Goal: Task Accomplishment & Management: Manage account settings

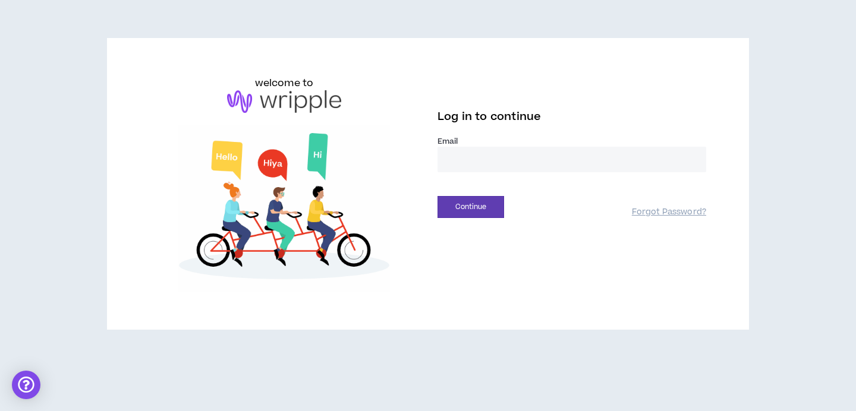
click at [497, 159] on input "email" at bounding box center [572, 160] width 269 height 26
type input "**********"
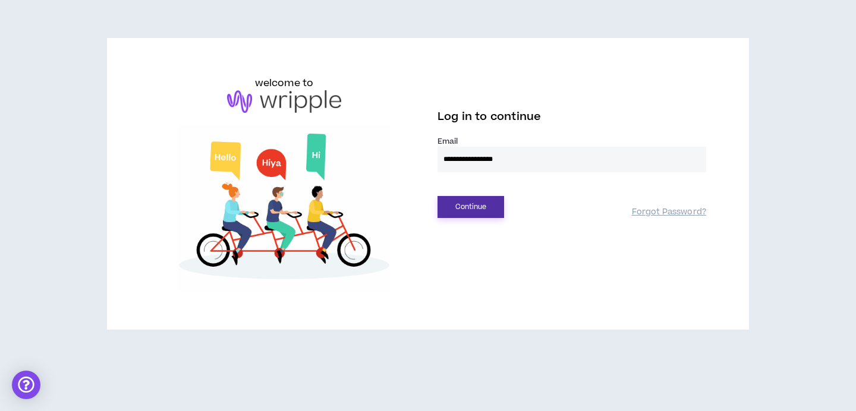
click at [479, 217] on button "Continue" at bounding box center [471, 207] width 67 height 22
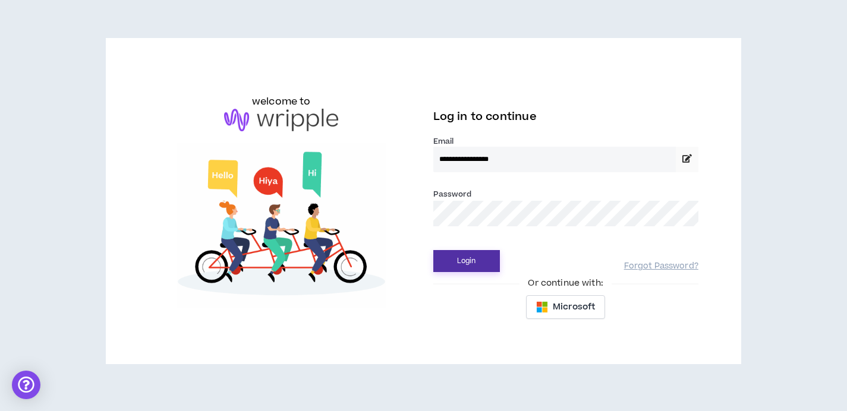
click at [474, 270] on button "Login" at bounding box center [466, 261] width 67 height 22
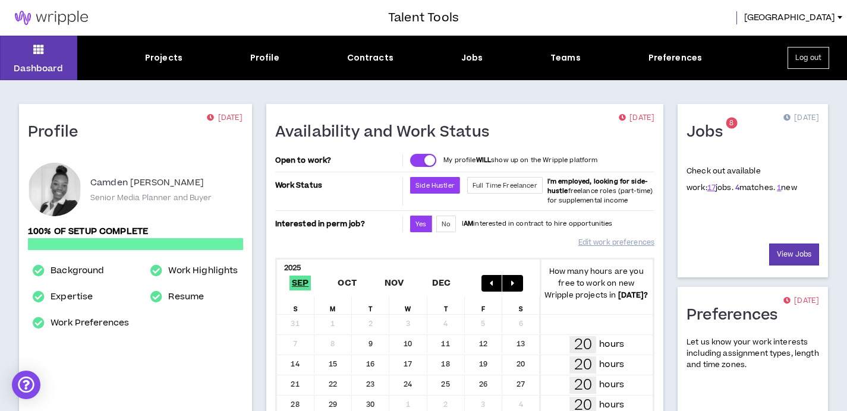
click at [735, 189] on link "4" at bounding box center [737, 187] width 4 height 11
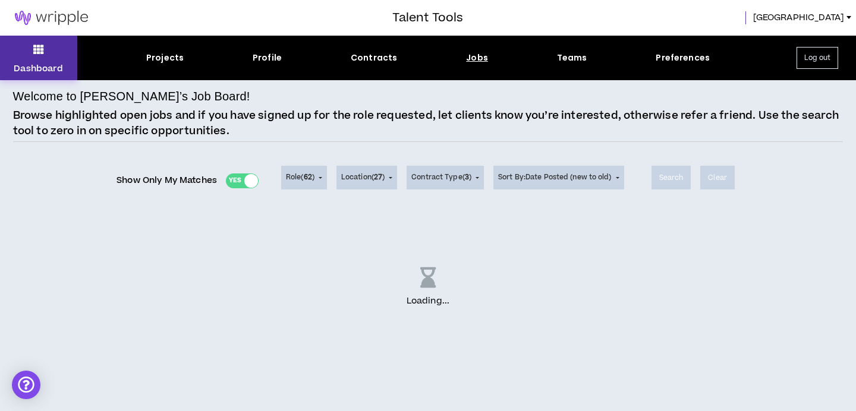
click at [37, 52] on icon at bounding box center [38, 49] width 11 height 17
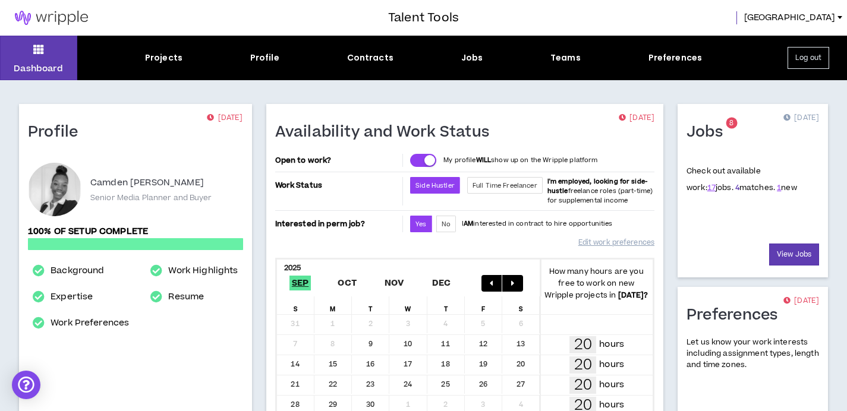
click at [735, 187] on link "4" at bounding box center [737, 187] width 4 height 11
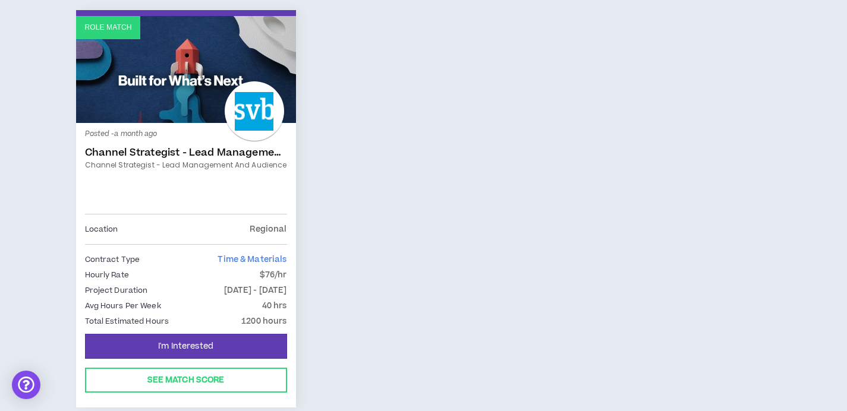
scroll to position [669, 0]
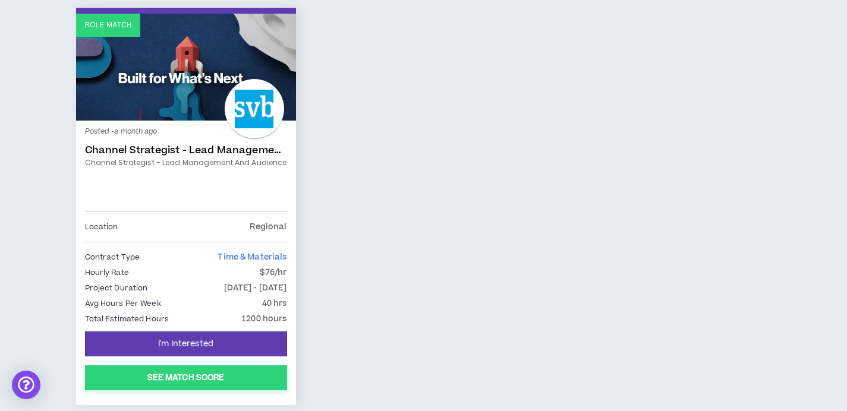
click at [214, 366] on button "See Match Score" at bounding box center [186, 378] width 202 height 25
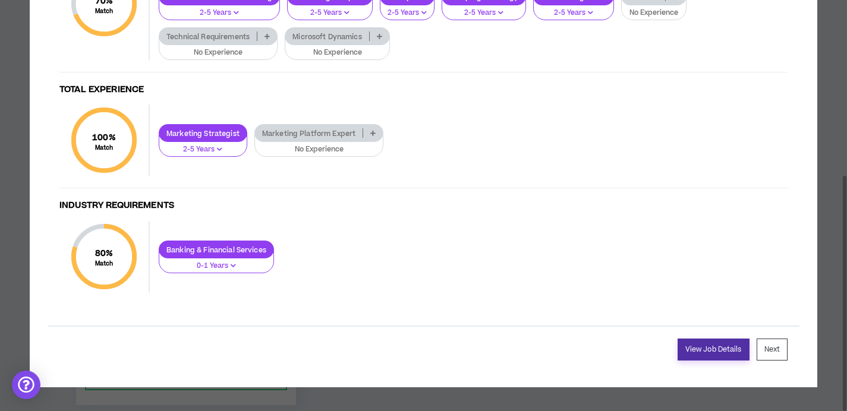
click at [691, 348] on link "View Job Details" at bounding box center [714, 350] width 72 height 22
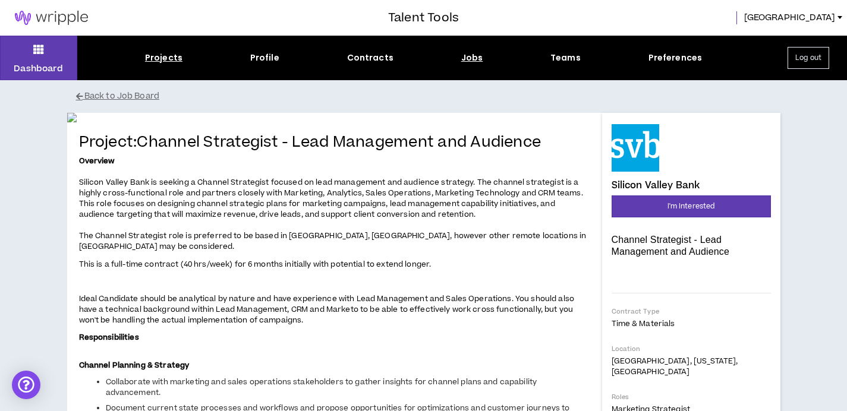
click at [153, 52] on div "Projects" at bounding box center [163, 58] width 37 height 12
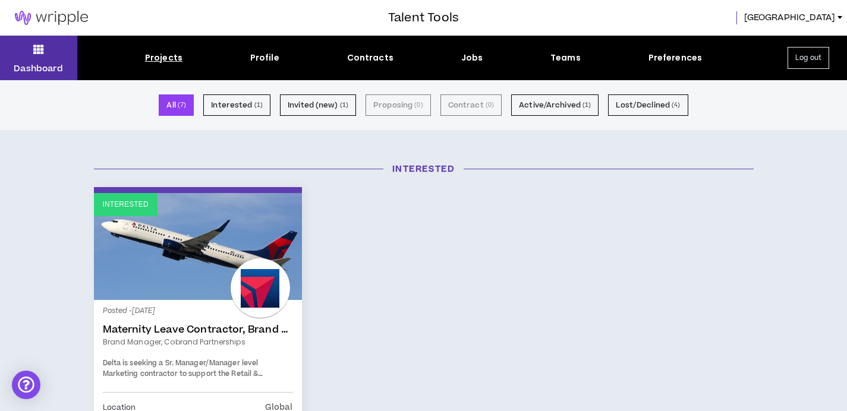
click at [46, 59] on button "Dashboard" at bounding box center [38, 58] width 77 height 45
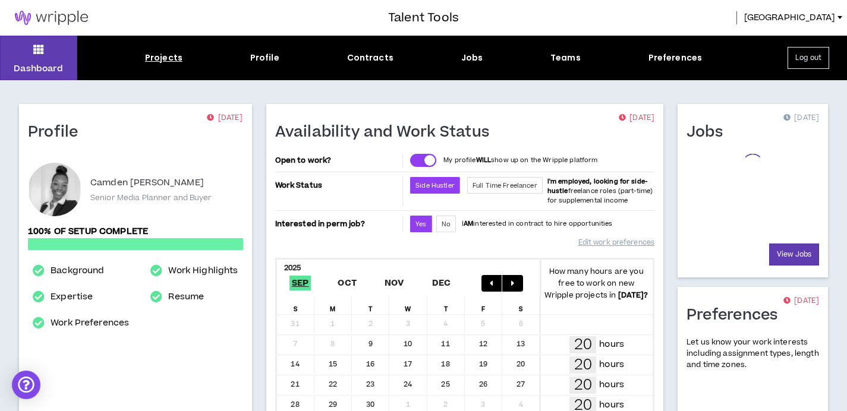
click at [176, 57] on div "Projects" at bounding box center [163, 58] width 37 height 12
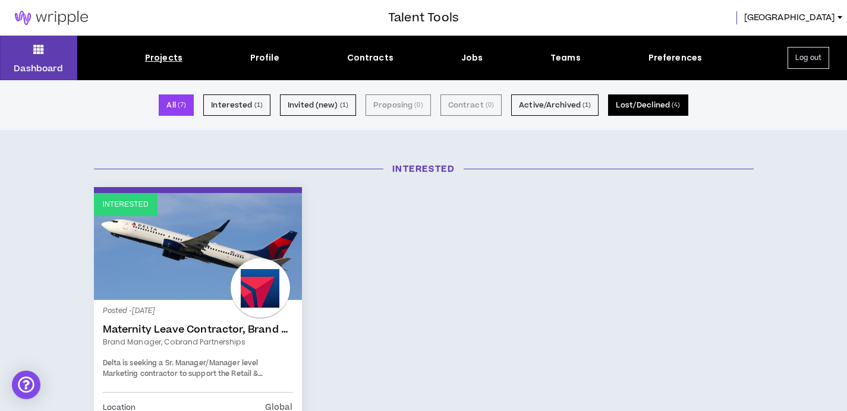
click at [635, 111] on button "Lost/Declined ( 4 )" at bounding box center [648, 105] width 80 height 21
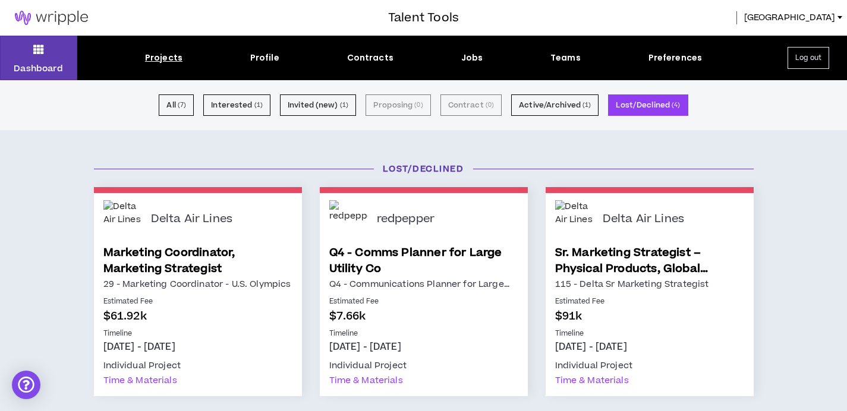
click at [808, 55] on button "Log out" at bounding box center [809, 58] width 42 height 22
